Goal: Navigation & Orientation: Find specific page/section

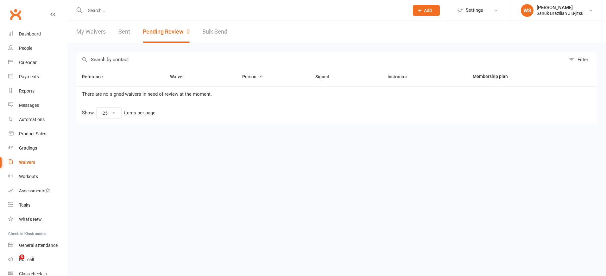
select select "25"
click at [31, 78] on div "Payments" at bounding box center [29, 76] width 20 height 5
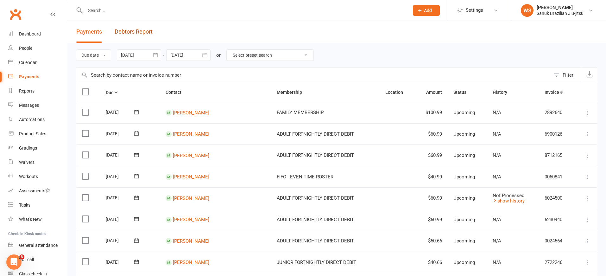
click at [142, 31] on link "Debtors Report" at bounding box center [134, 32] width 38 height 22
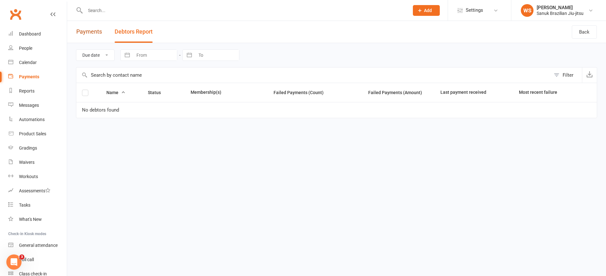
click at [86, 33] on link "Payments" at bounding box center [89, 32] width 26 height 22
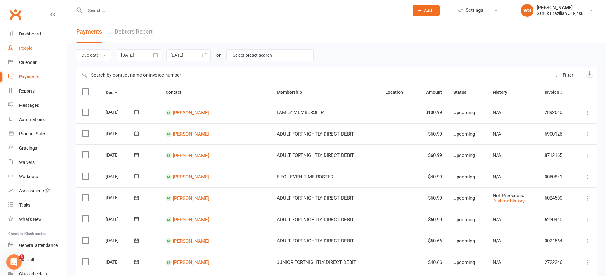
click at [29, 51] on div "People" at bounding box center [25, 48] width 13 height 5
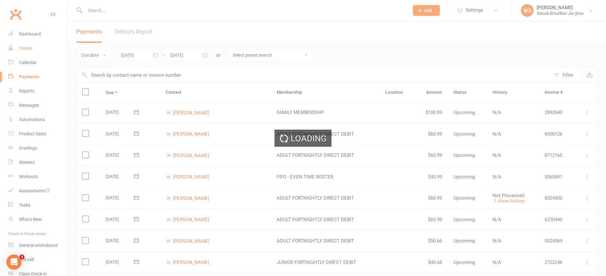
select select "100"
